Goal: Use online tool/utility: Utilize a website feature to perform a specific function

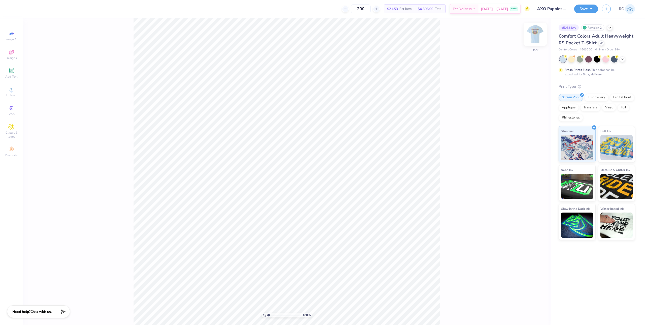
click at [529, 35] on div at bounding box center [534, 34] width 23 height 23
click at [535, 34] on img at bounding box center [535, 34] width 20 height 20
click at [9, 92] on div "Upload" at bounding box center [12, 91] width 18 height 15
click at [6, 112] on div "Greek" at bounding box center [12, 110] width 18 height 15
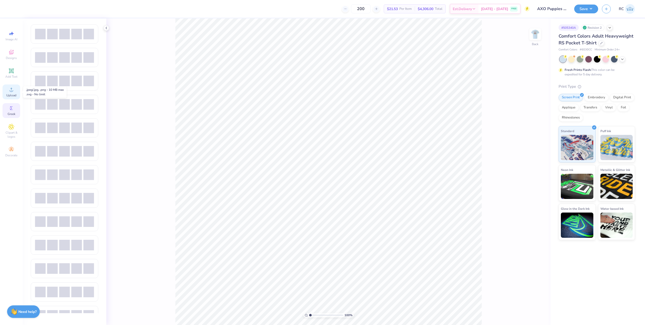
click at [9, 92] on icon at bounding box center [11, 89] width 6 height 6
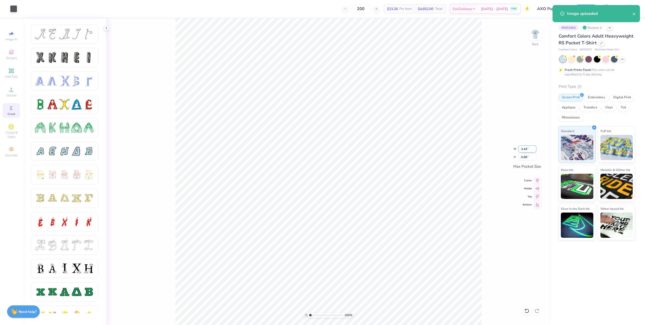
click at [525, 148] on input "3.44" at bounding box center [527, 148] width 18 height 7
type input "3.50"
type input "0.90"
click at [14, 113] on span "Greek" at bounding box center [12, 114] width 8 height 4
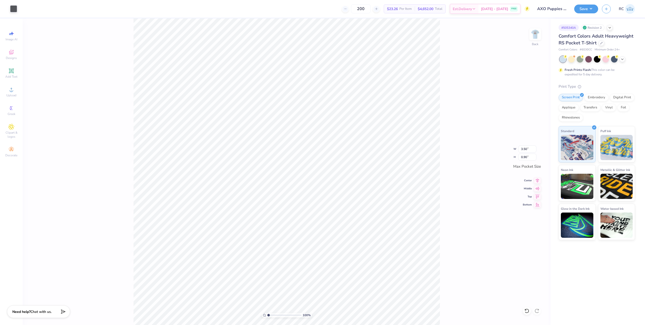
click at [110, 149] on div "100 % Back W 3.50 3.50 " H 0.90 0.90 " Max Pocket Size Center Middle Top Bottom" at bounding box center [287, 171] width 528 height 306
click at [12, 10] on div at bounding box center [13, 8] width 7 height 7
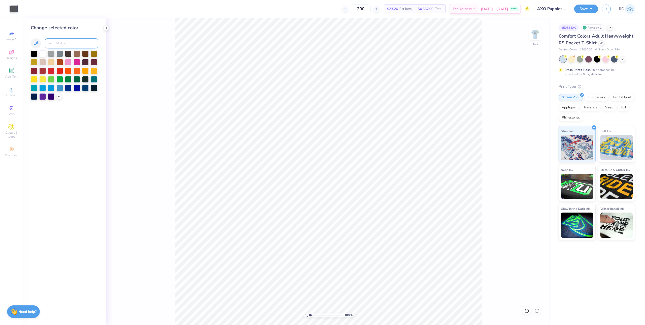
click at [64, 43] on input at bounding box center [71, 43] width 53 height 10
type input "176"
click at [35, 80] on div at bounding box center [34, 79] width 7 height 7
click at [163, 142] on div "100 % Back" at bounding box center [328, 171] width 444 height 306
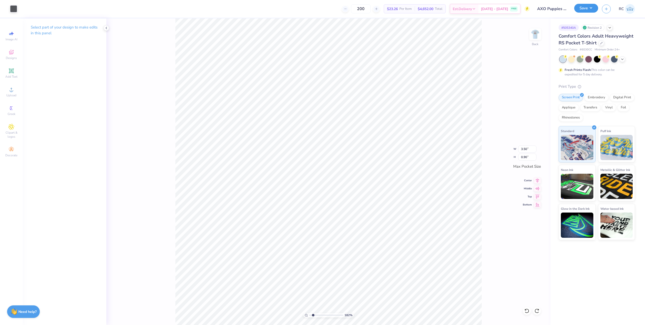
click at [590, 11] on button "Save" at bounding box center [586, 8] width 24 height 9
click at [13, 91] on circle at bounding box center [11, 91] width 3 height 3
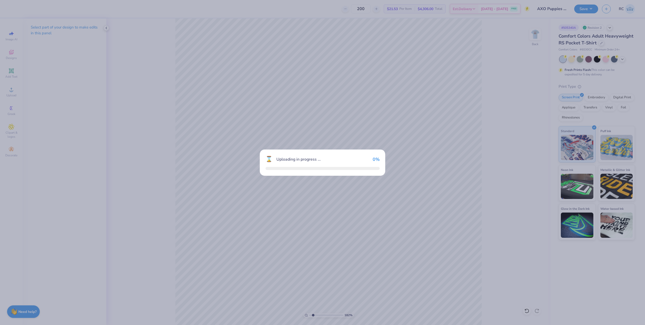
type input "1.82266588284093"
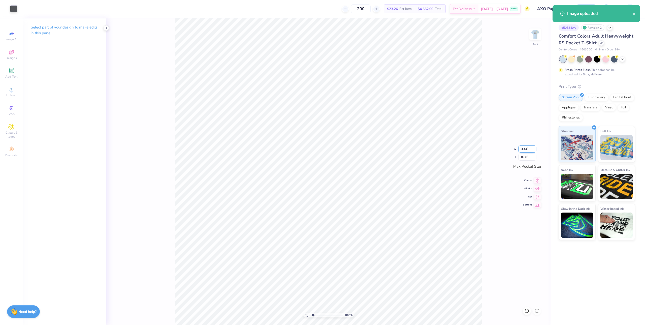
click at [525, 147] on input "3.44" at bounding box center [527, 148] width 18 height 7
type input "3.5"
type input "1.82266588284093"
type input "3.50"
type input "0.90"
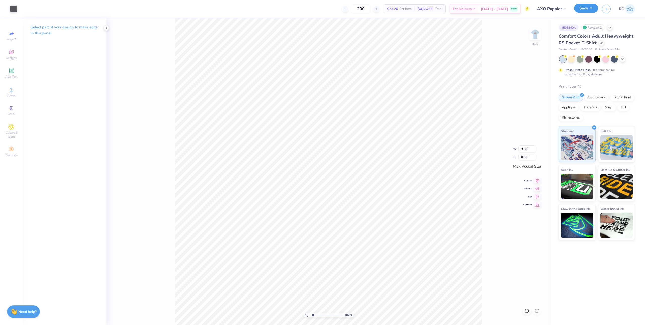
click at [596, 11] on button "Save" at bounding box center [586, 8] width 24 height 9
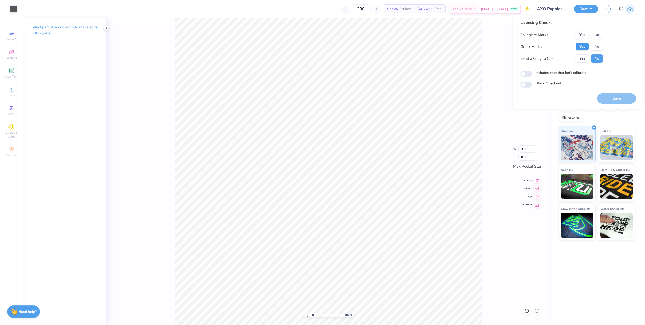
click at [586, 47] on button "Yes" at bounding box center [582, 47] width 13 height 8
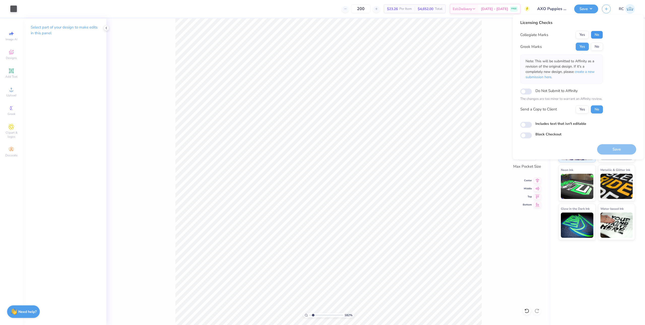
click at [599, 34] on button "No" at bounding box center [597, 35] width 12 height 8
type input "1"
click at [107, 28] on icon at bounding box center [106, 28] width 4 height 4
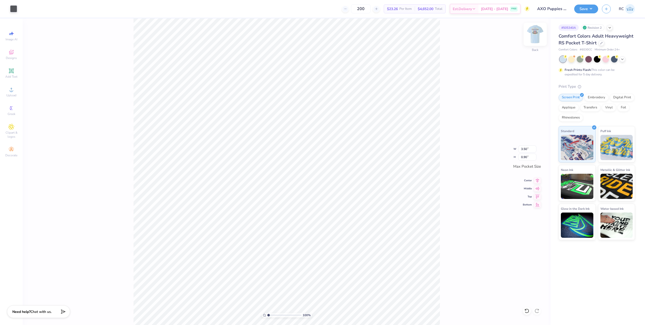
click at [539, 36] on img at bounding box center [535, 34] width 20 height 20
click at [535, 152] on input "12.00" at bounding box center [532, 152] width 18 height 7
click at [13, 95] on span "Upload" at bounding box center [11, 95] width 10 height 4
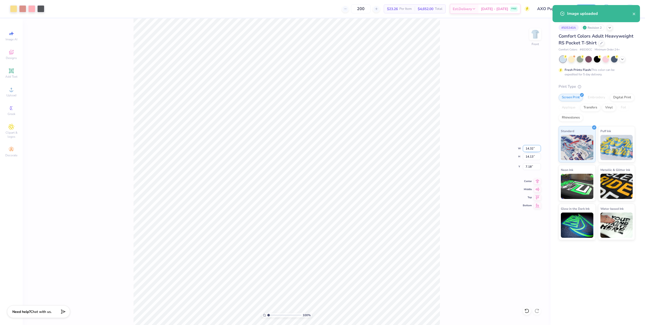
click at [529, 148] on input "14.32" at bounding box center [532, 148] width 18 height 7
type input "12.00"
type input "11.84"
click at [533, 167] on input "8.33" at bounding box center [532, 166] width 18 height 7
type input "3.00"
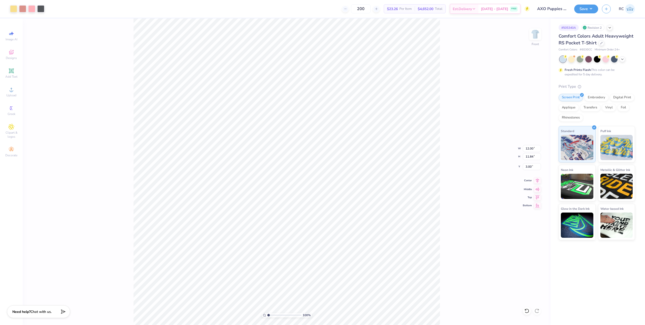
click at [537, 182] on icon at bounding box center [537, 180] width 7 height 6
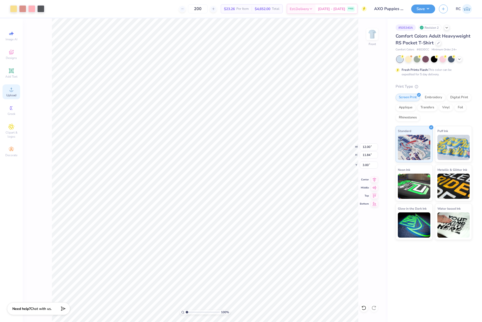
click at [11, 91] on circle at bounding box center [11, 91] width 3 height 3
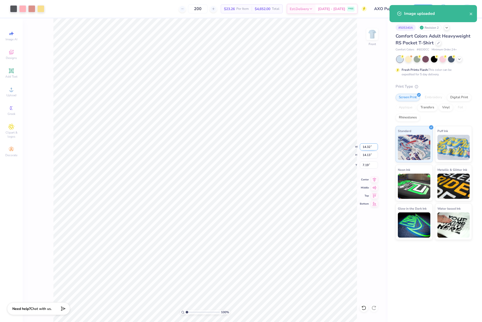
click at [368, 148] on input "14.32" at bounding box center [369, 146] width 18 height 7
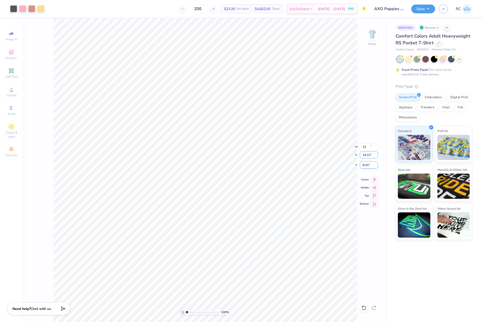
type input "12.00"
type input "11.84"
click at [371, 165] on input "8.33" at bounding box center [369, 164] width 18 height 7
type input "3.00"
click at [374, 180] on icon at bounding box center [374, 179] width 3 height 4
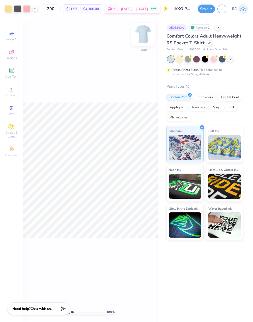
click at [143, 32] on img at bounding box center [143, 34] width 20 height 20
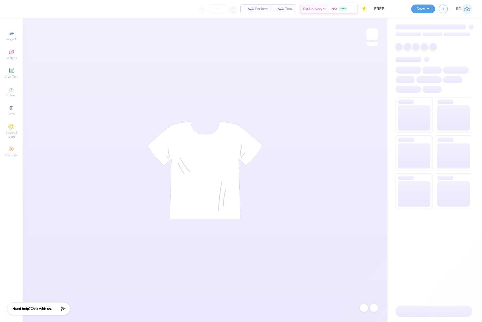
type input "24"
